Goal: Task Accomplishment & Management: Complete application form

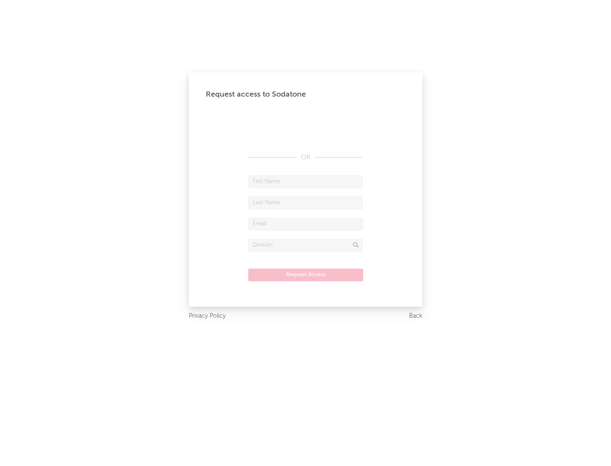
click at [305, 181] on input "text" at bounding box center [305, 182] width 114 height 13
type input "[PERSON_NAME]"
click at [305, 203] on input "text" at bounding box center [305, 203] width 114 height 13
type input "[PERSON_NAME]"
click at [305, 224] on input "text" at bounding box center [305, 224] width 114 height 13
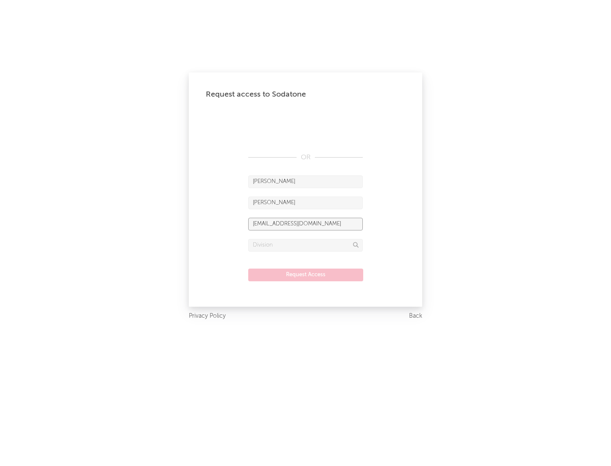
type input "[EMAIL_ADDRESS][DOMAIN_NAME]"
click at [305, 245] on input "text" at bounding box center [305, 245] width 114 height 13
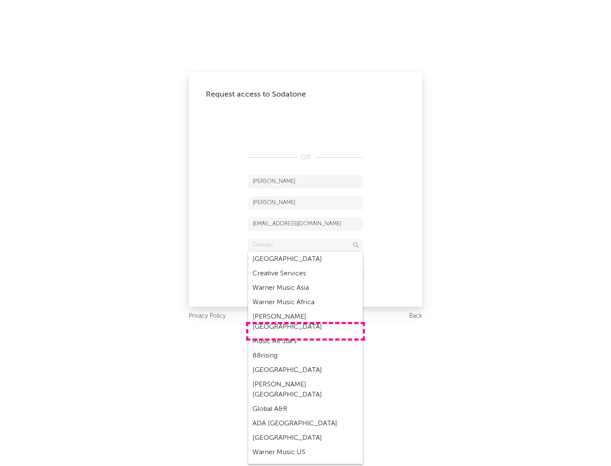
click at [305, 335] on div "Music All Stars" at bounding box center [305, 342] width 114 height 14
type input "Music All Stars"
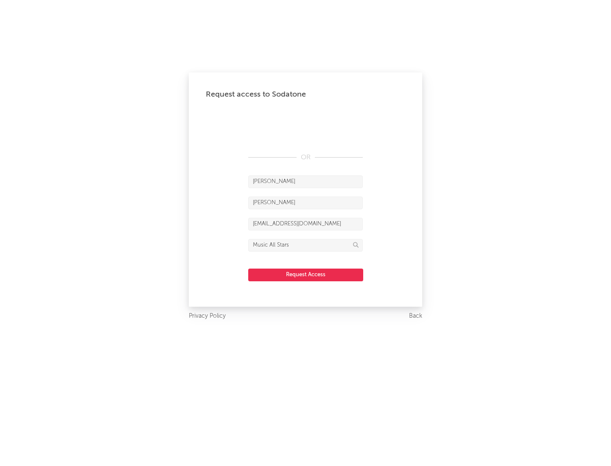
click at [305, 275] on button "Request Access" at bounding box center [305, 275] width 115 height 13
